Goal: Find specific page/section: Find specific page/section

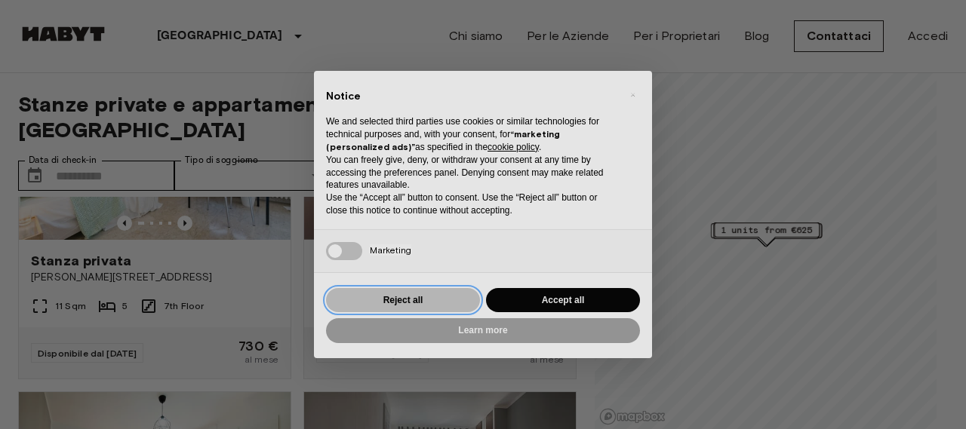
click at [423, 300] on button "Reject all" at bounding box center [403, 300] width 154 height 25
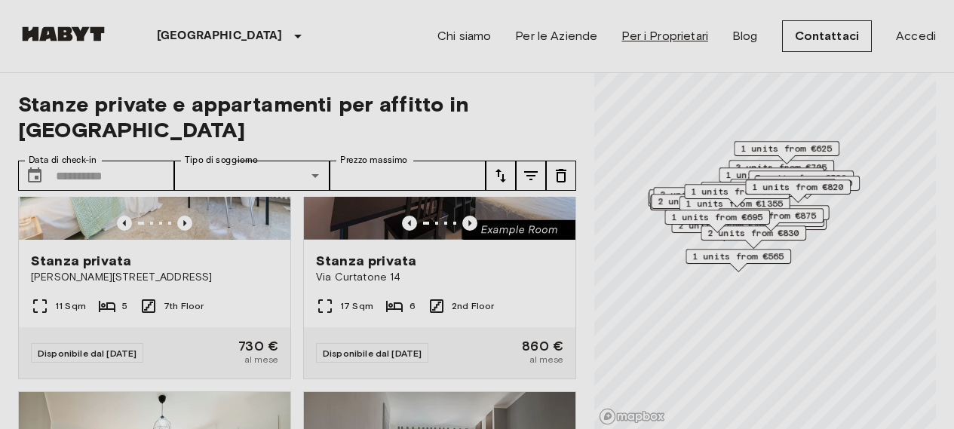
click at [680, 32] on link "Per i Proprietari" at bounding box center [665, 36] width 87 height 18
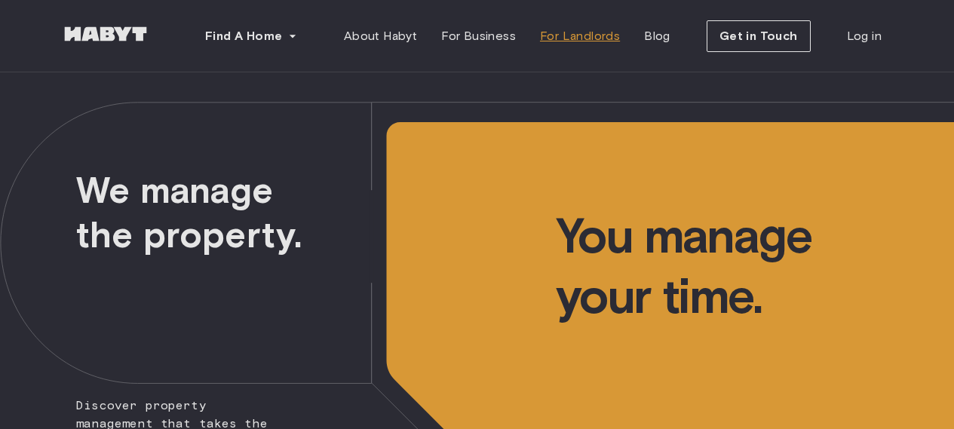
click at [601, 31] on span "For Landlords" at bounding box center [580, 36] width 80 height 18
click at [591, 31] on span "For Landlords" at bounding box center [580, 36] width 80 height 18
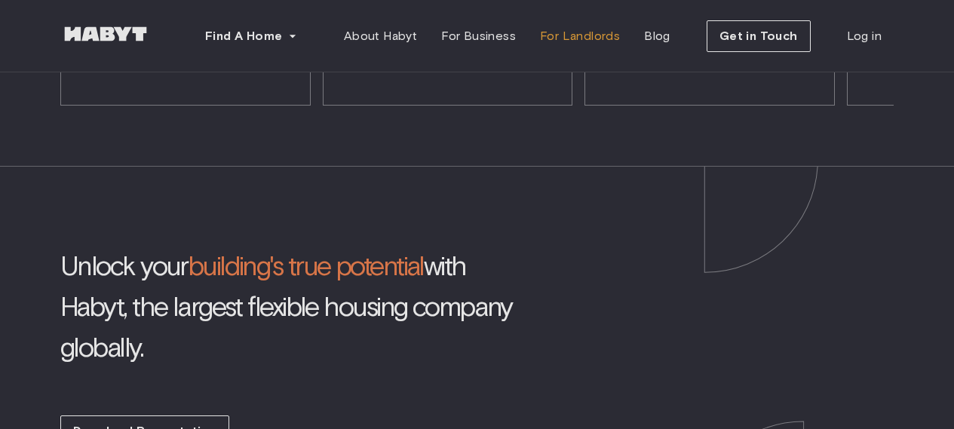
scroll to position [3470, 0]
